Goal: Entertainment & Leisure: Browse casually

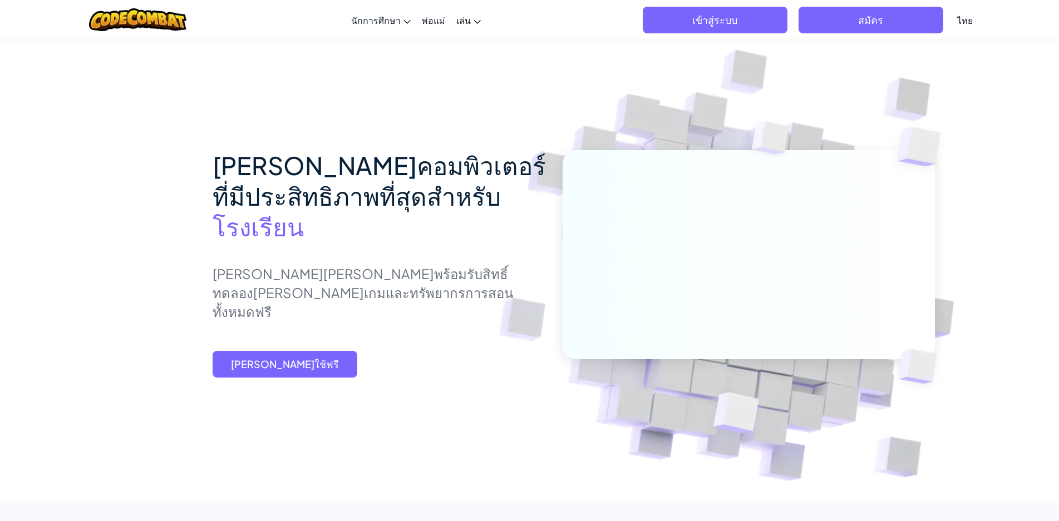
click at [299, 373] on span "[PERSON_NAME]ใช้ฟรี" at bounding box center [285, 364] width 145 height 27
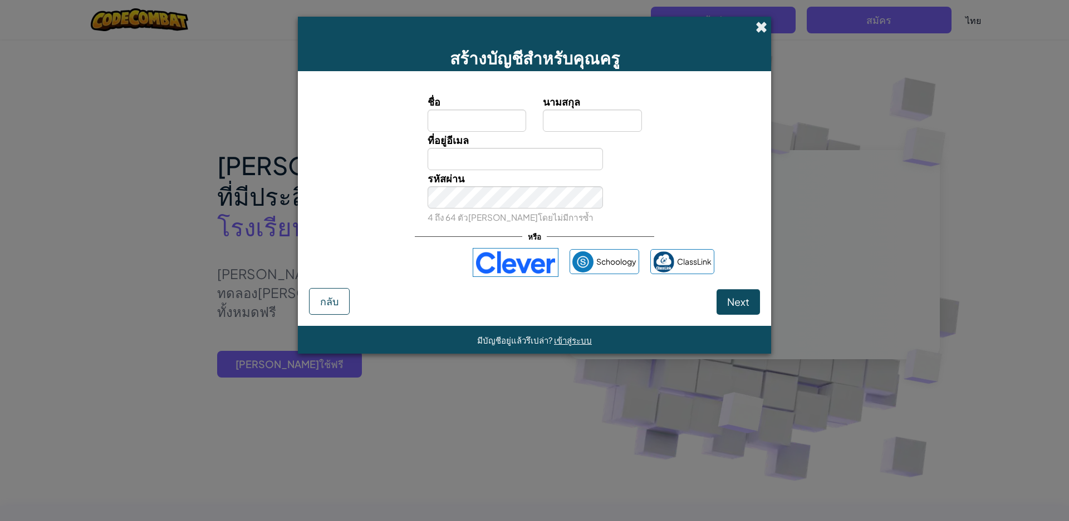
click at [760, 29] on span at bounding box center [761, 27] width 12 height 12
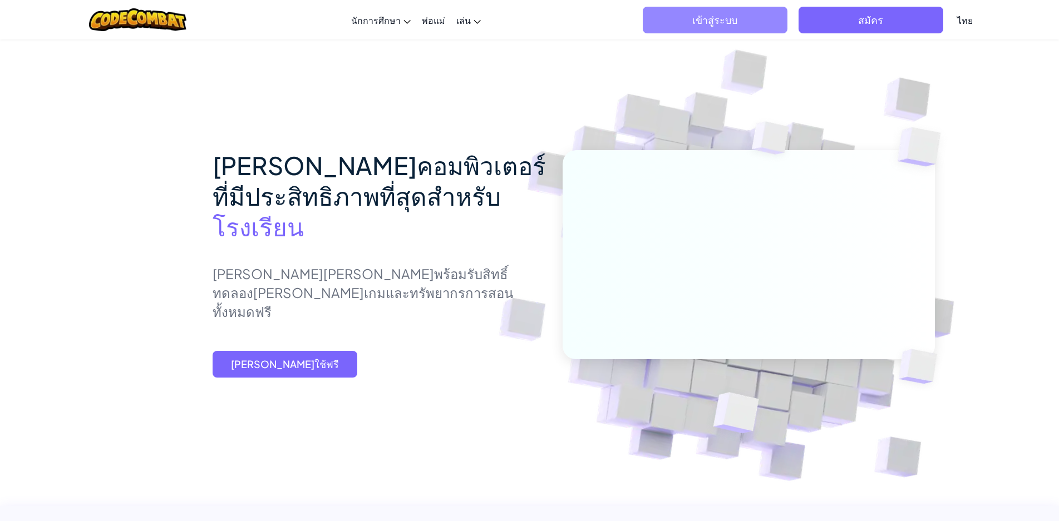
click at [755, 21] on span "เข้าสู่ระบบ" at bounding box center [715, 20] width 145 height 27
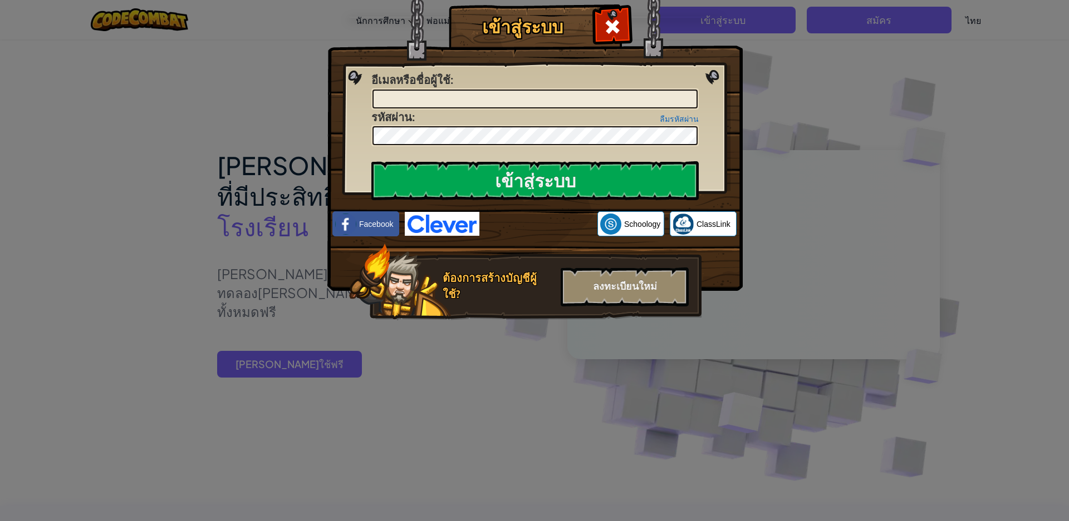
click at [985, 243] on div "เข้าสู่ระบบ เกิดข้อผิดพลาด[PERSON_NAME]รู้จัก อีเมลหรือชื่อผู้ใช้ : ลืมรหัสผ่าน…" at bounding box center [534, 260] width 1069 height 521
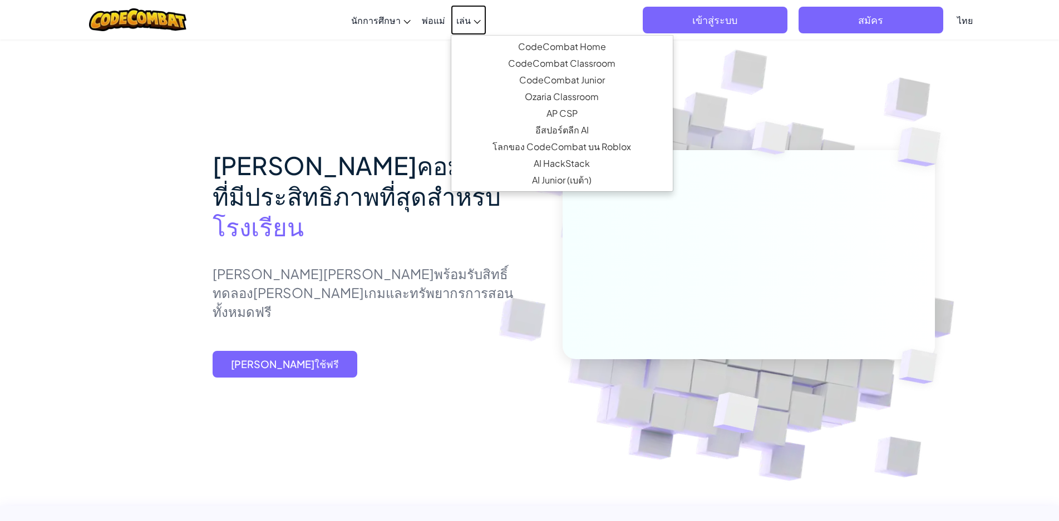
click at [461, 22] on span "เล่น" at bounding box center [463, 20] width 14 height 12
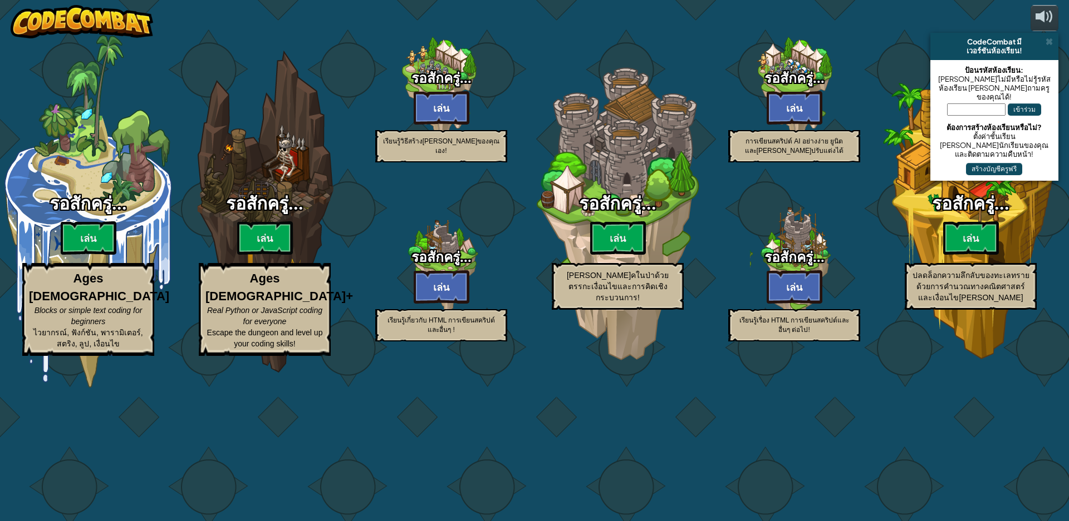
select select "th"
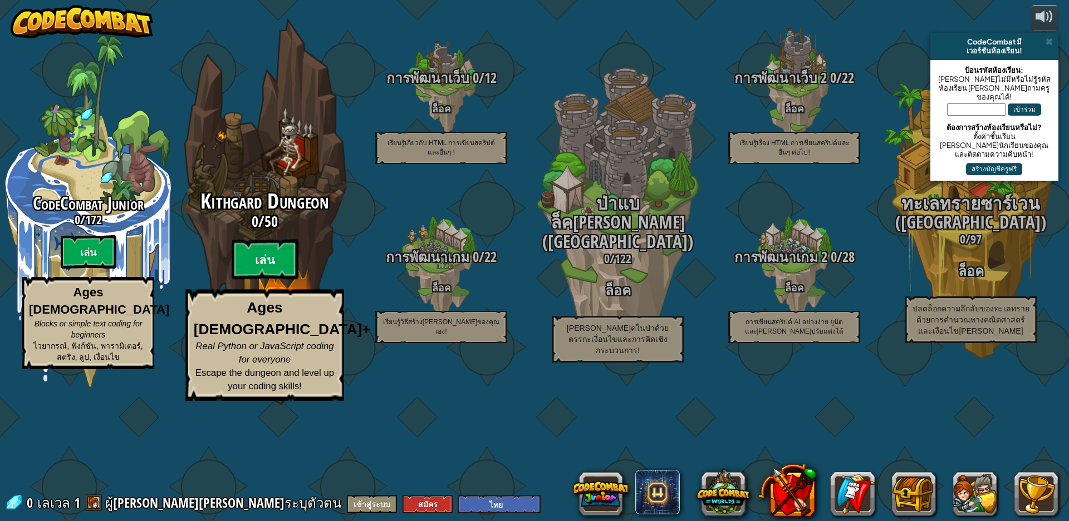
click at [258, 280] on btn "เล่น" at bounding box center [265, 260] width 67 height 40
select select "th"
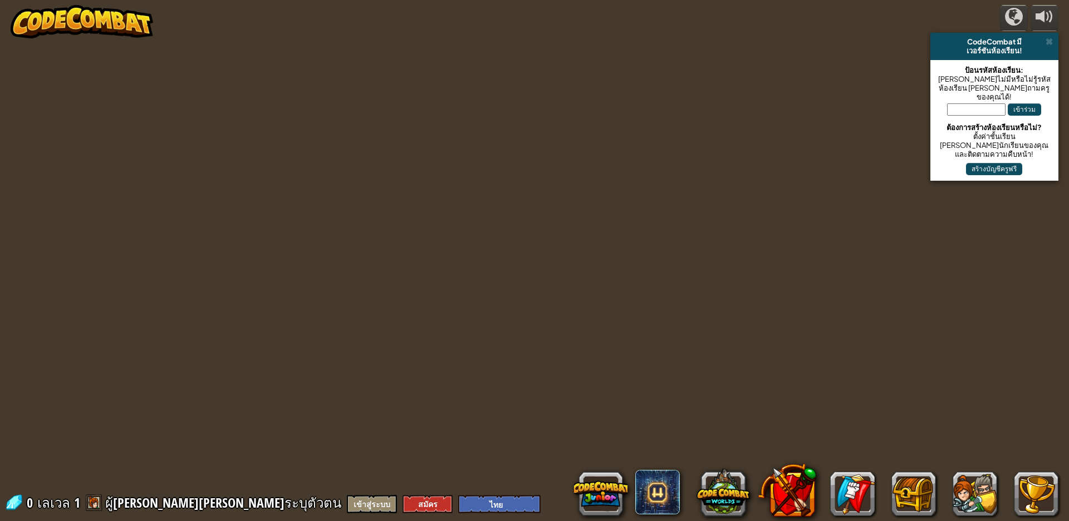
select select "th"
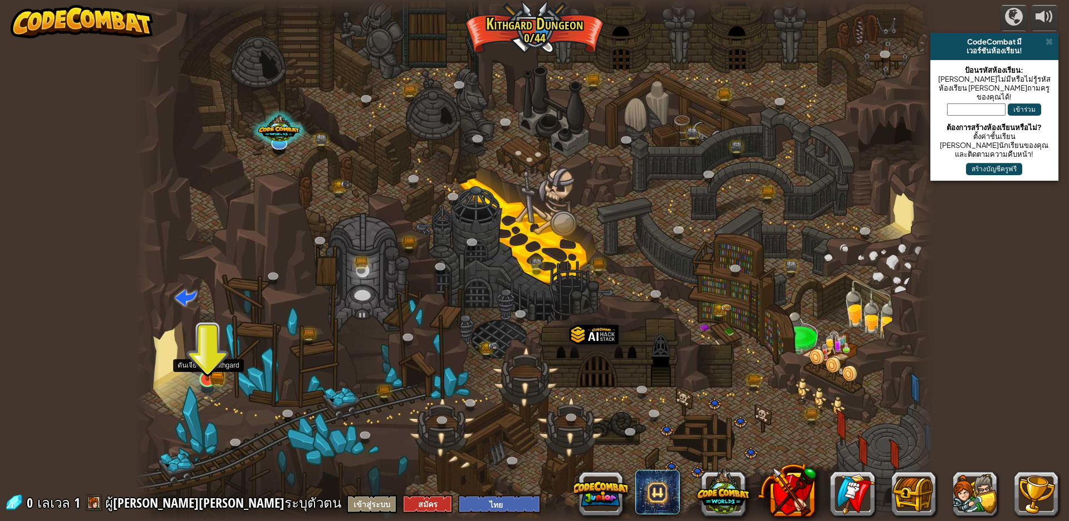
click at [203, 377] on img at bounding box center [207, 357] width 22 height 47
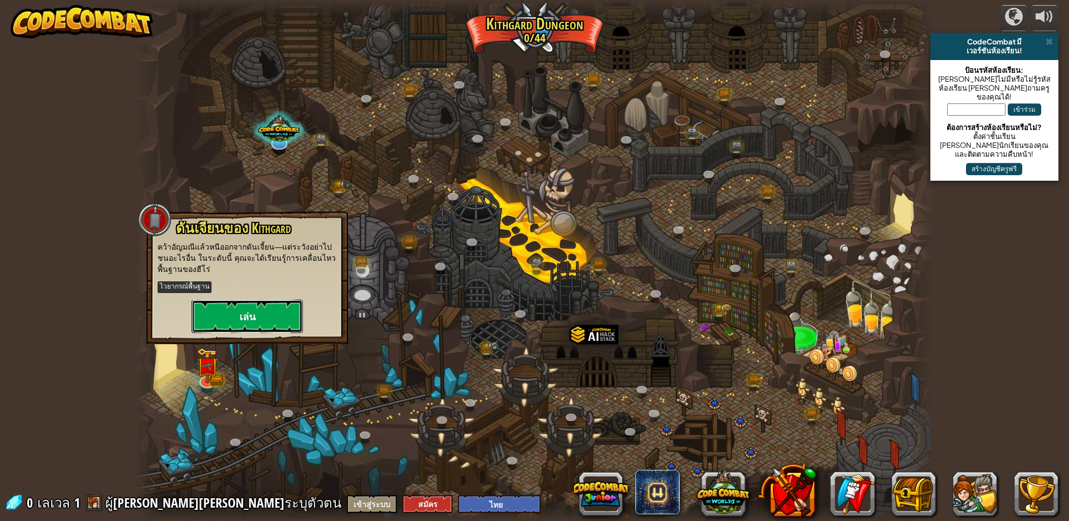
click at [243, 306] on button "เล่น" at bounding box center [246, 316] width 111 height 33
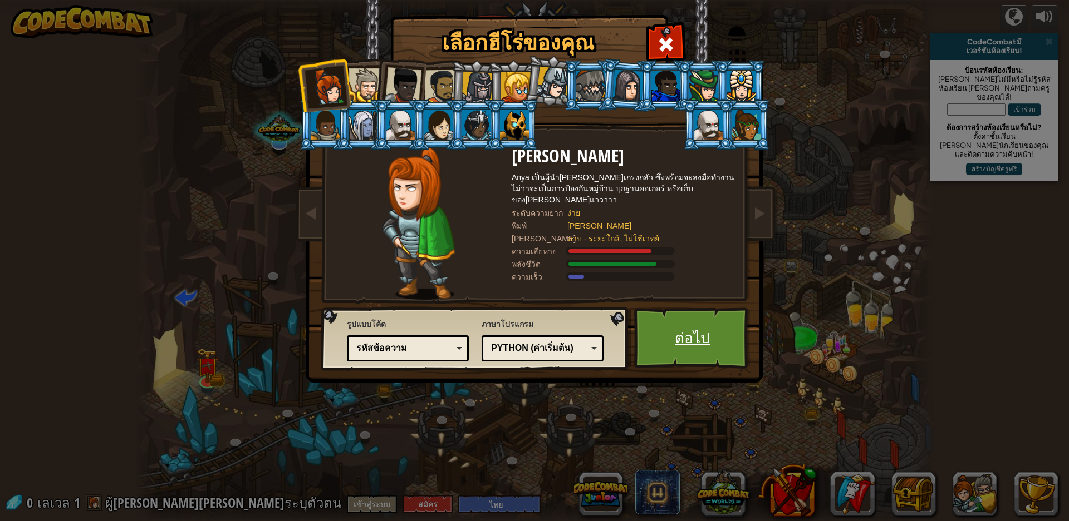
click at [694, 330] on link "ต่อไป" at bounding box center [692, 338] width 116 height 61
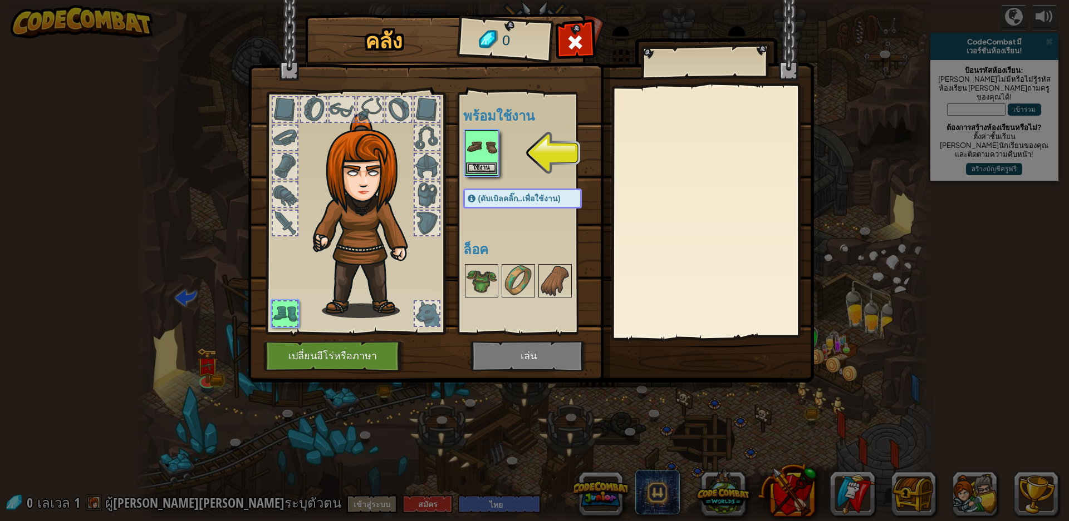
click at [483, 136] on img at bounding box center [481, 146] width 31 height 31
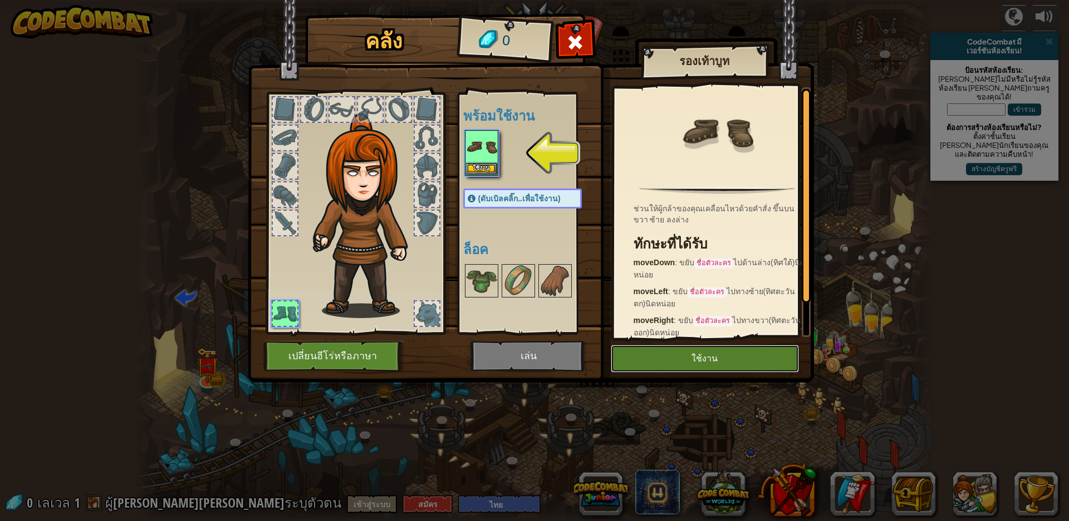
click at [724, 358] on button "ใช้งาน" at bounding box center [704, 359] width 188 height 28
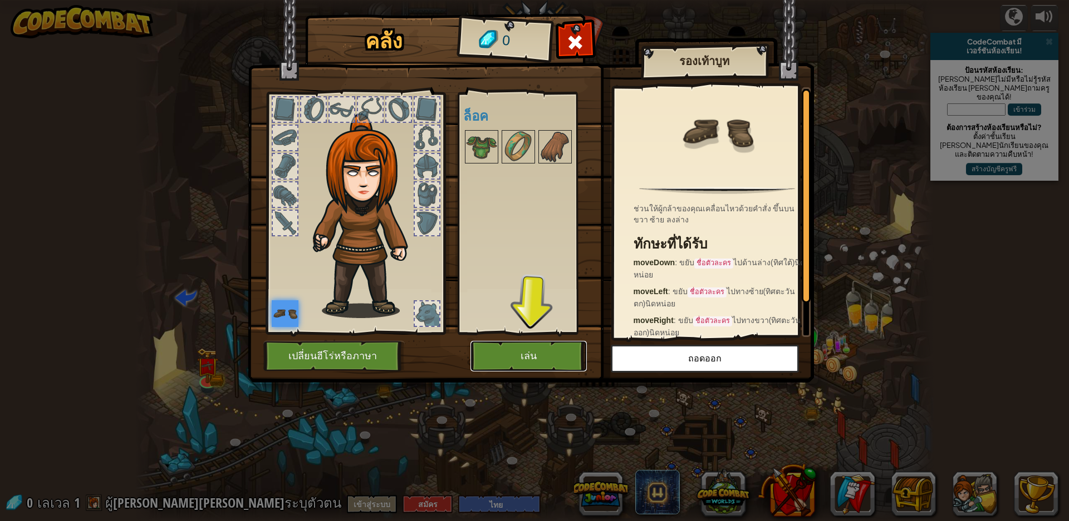
click at [555, 347] on button "เล่น" at bounding box center [528, 356] width 116 height 31
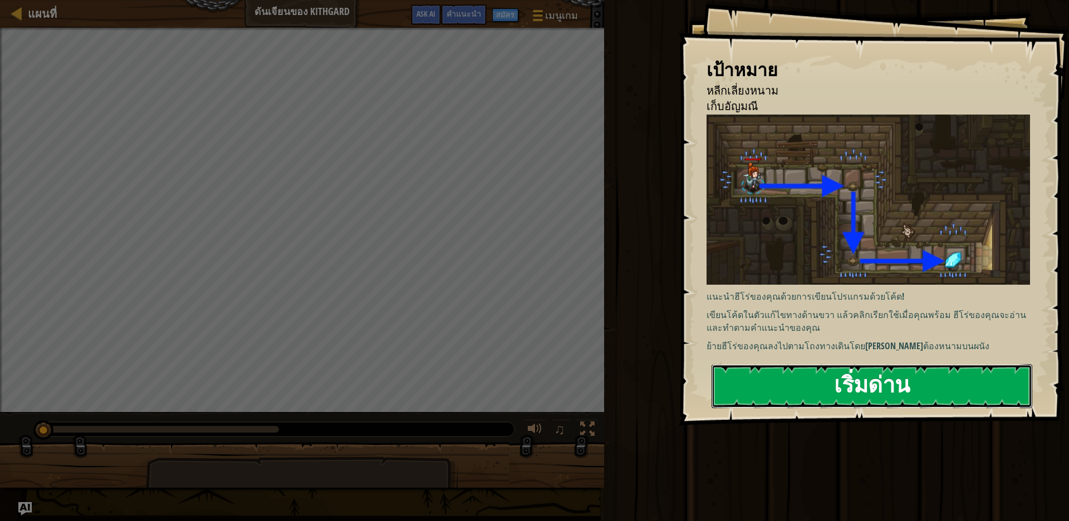
click at [947, 388] on button "เริ่มด่าน" at bounding box center [871, 387] width 321 height 44
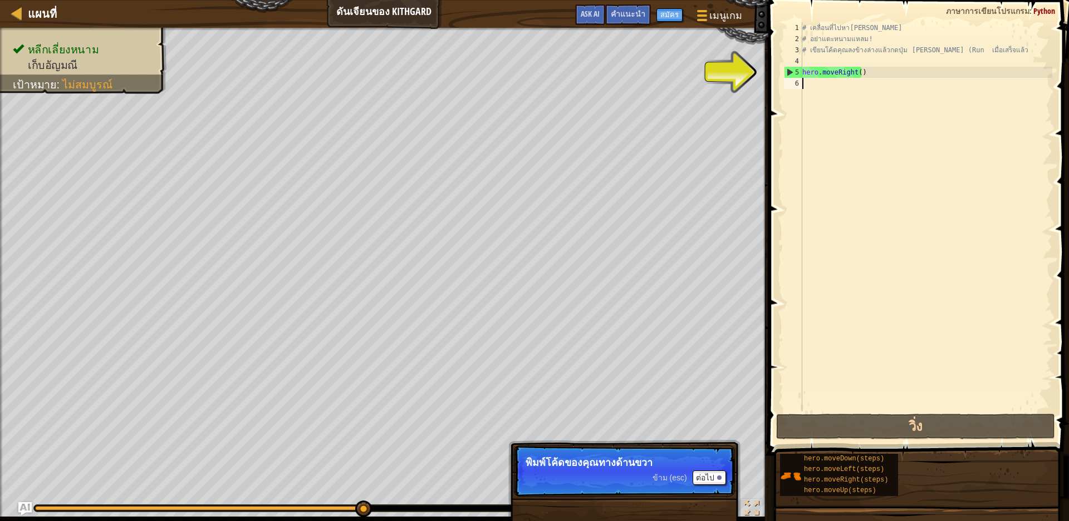
type textarea "h"
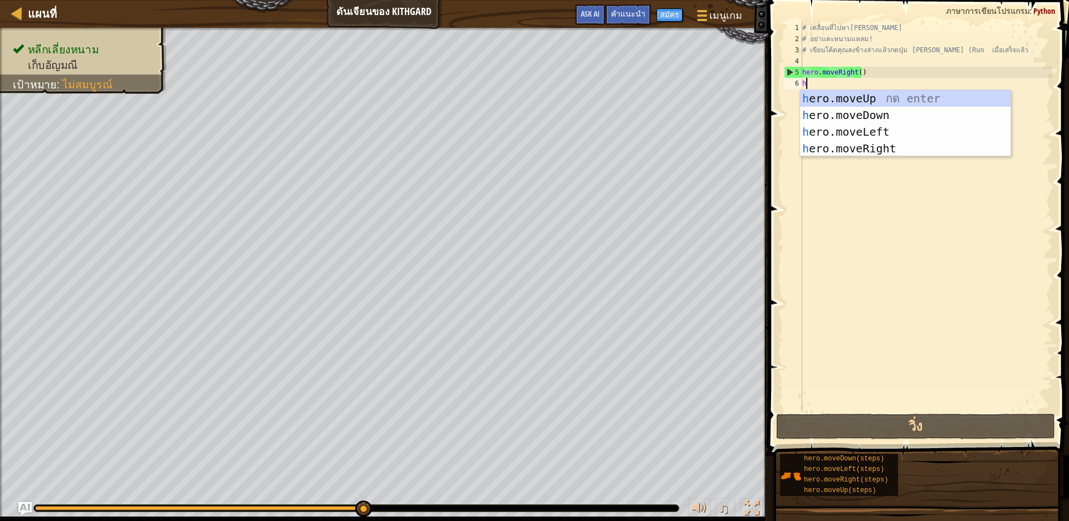
scroll to position [2, 2]
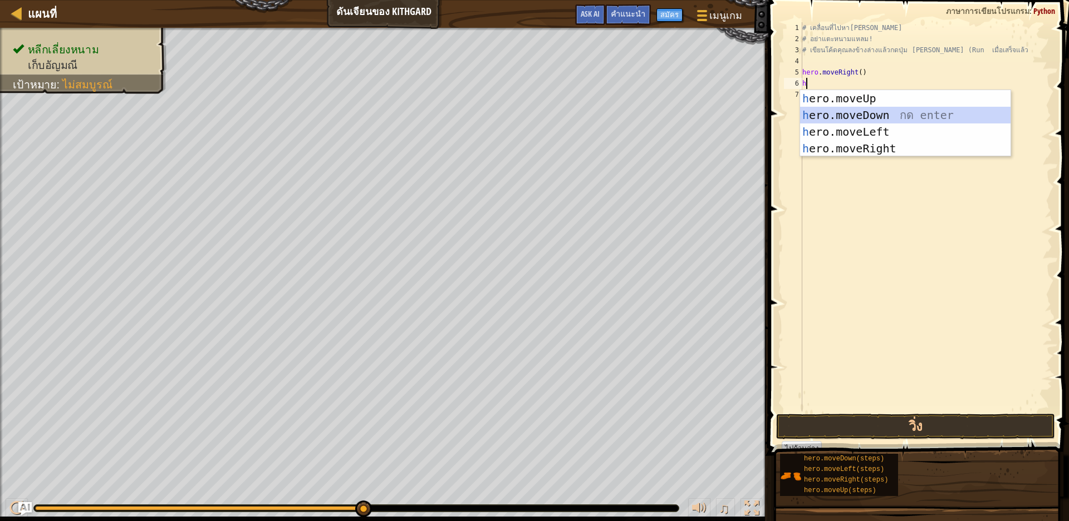
click at [893, 114] on div "h ero.moveUp กด enter h ero.moveDown กด enter h ero.moveLeft กด enter h ero.mov…" at bounding box center [905, 140] width 210 height 100
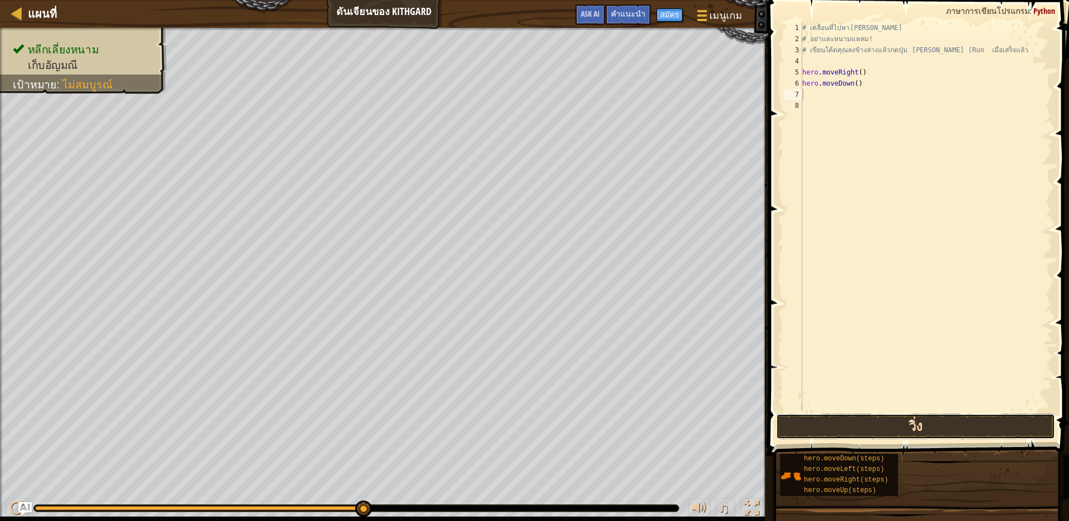
click at [948, 416] on button "วิ่ง" at bounding box center [915, 427] width 279 height 26
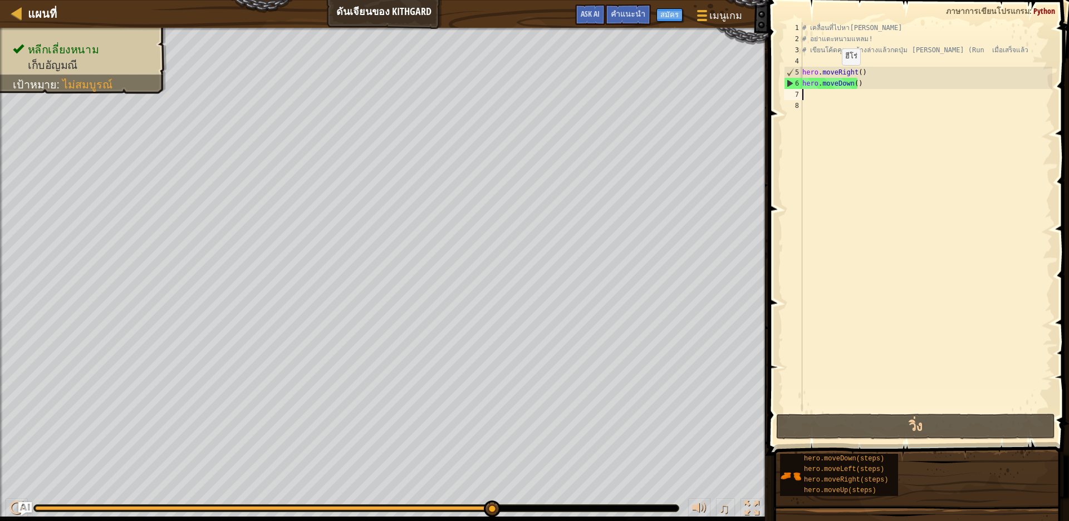
type textarea "h"
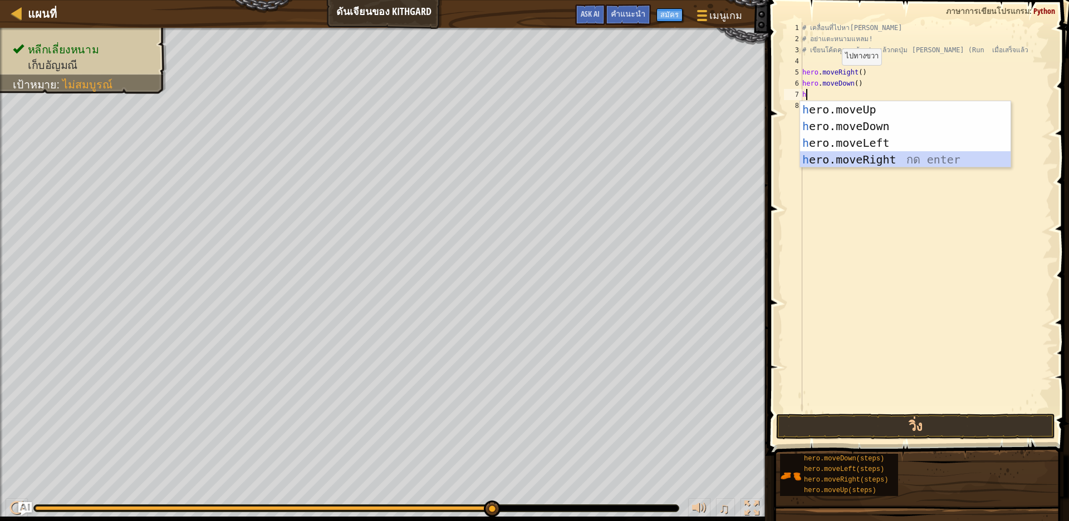
click at [868, 160] on div "h ero.moveUp กด enter h ero.moveDown กด enter h ero.moveLeft กด enter h ero.mov…" at bounding box center [905, 151] width 210 height 100
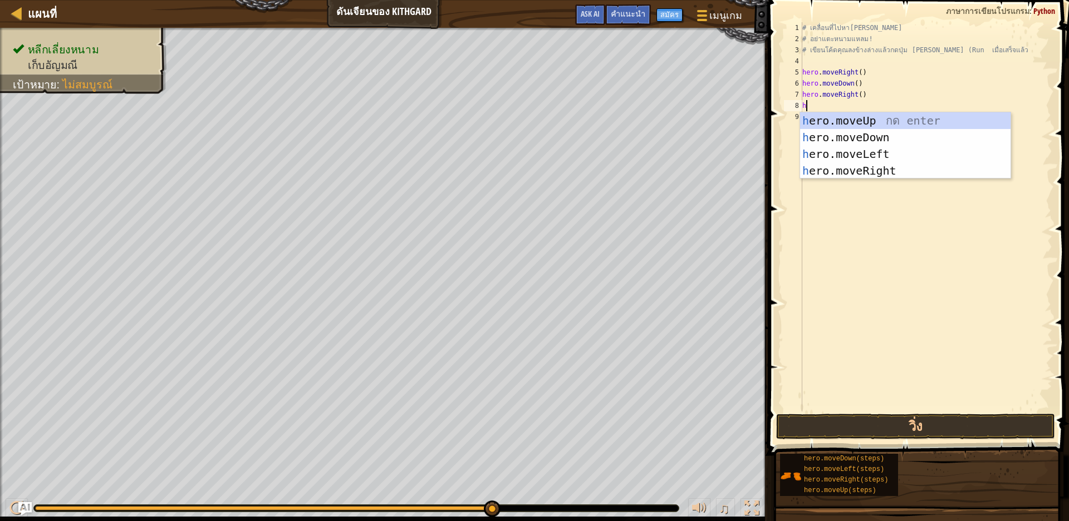
type textarea "h"
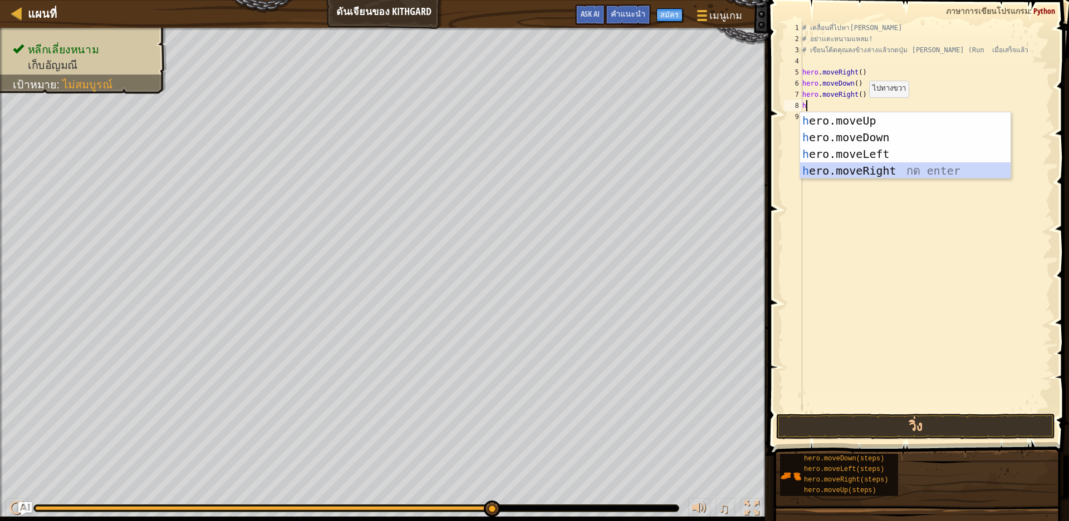
drag, startPoint x: 861, startPoint y: 168, endPoint x: 859, endPoint y: 199, distance: 30.7
click at [860, 0] on body "แผนที่ ดันเจียนของ Kithgard เมนูเกม เสร็จสิ้น สมัคร คำแนะนำ Ask AI 1 הההההההההה…" at bounding box center [534, 0] width 1069 height 0
